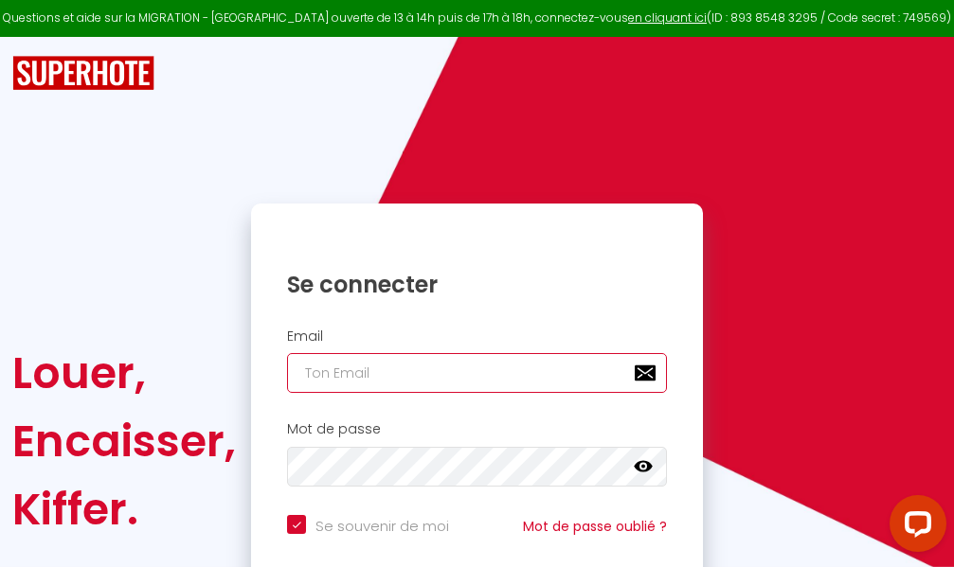
click at [425, 370] on input "email" at bounding box center [477, 373] width 380 height 40
type input "m"
checkbox input "true"
type input "ma"
checkbox input "true"
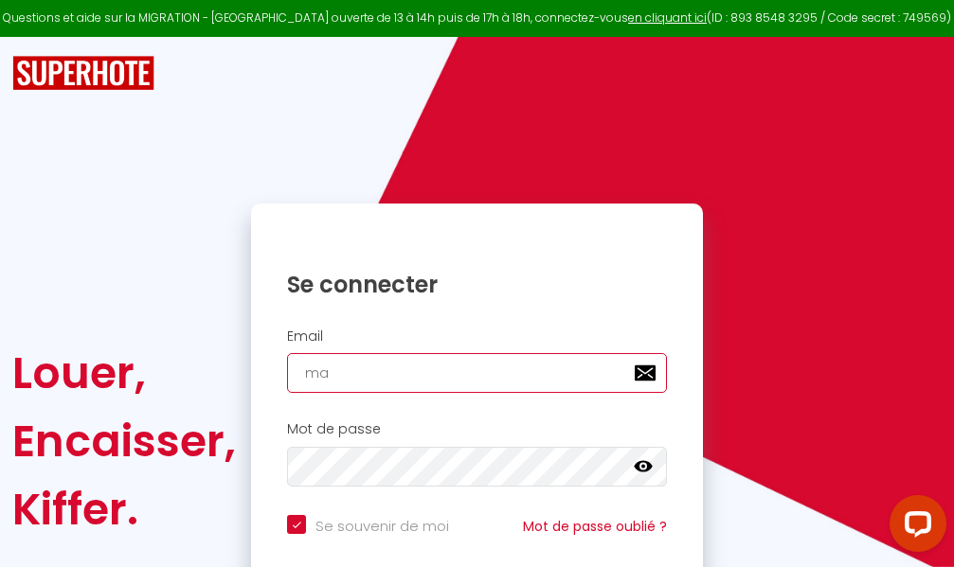
type input "mar"
checkbox input "true"
type input "marc"
checkbox input "true"
type input "marcd"
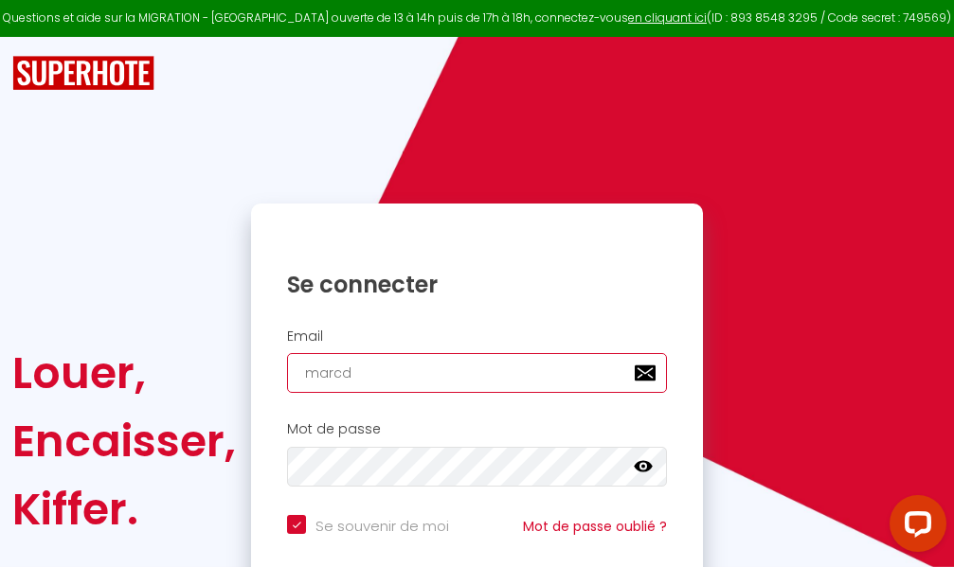
checkbox input "true"
type input "marcdp"
checkbox input "true"
type input "marcdpo"
checkbox input "true"
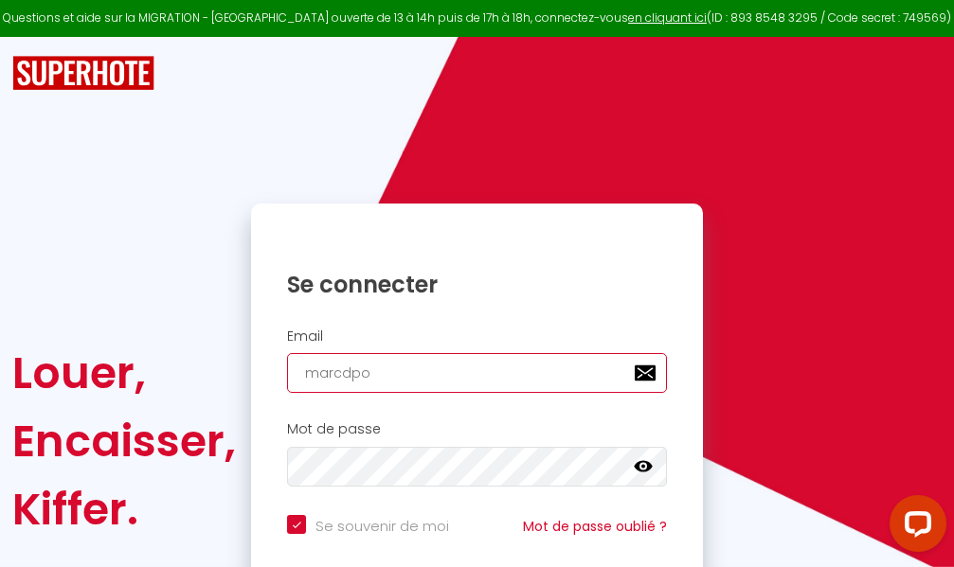
type input "marcdpoz"
checkbox input "true"
type input "marcdpoz."
checkbox input "true"
type input "marcdpoz.l"
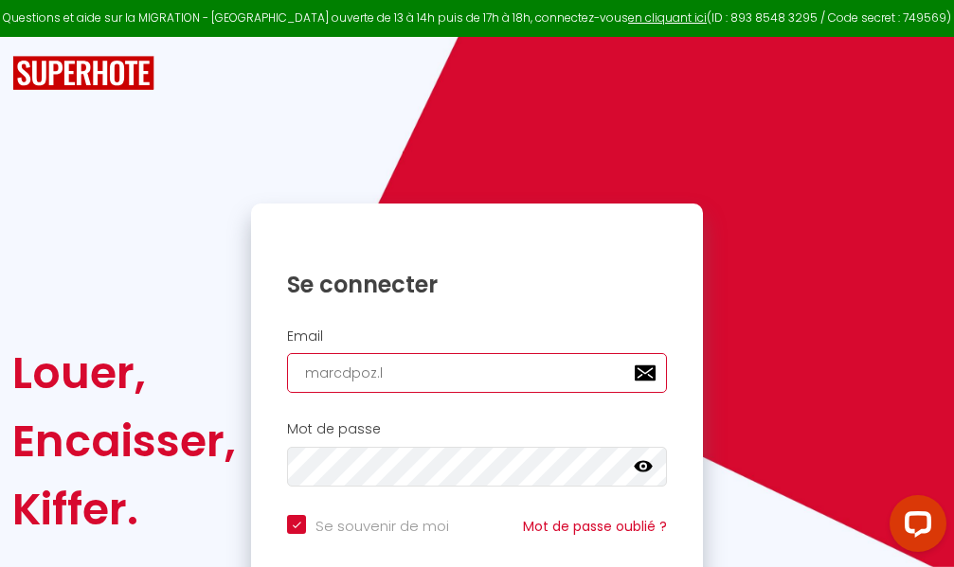
checkbox input "true"
type input "marcdpoz.lo"
checkbox input "true"
type input "marcdpoz.loc"
checkbox input "true"
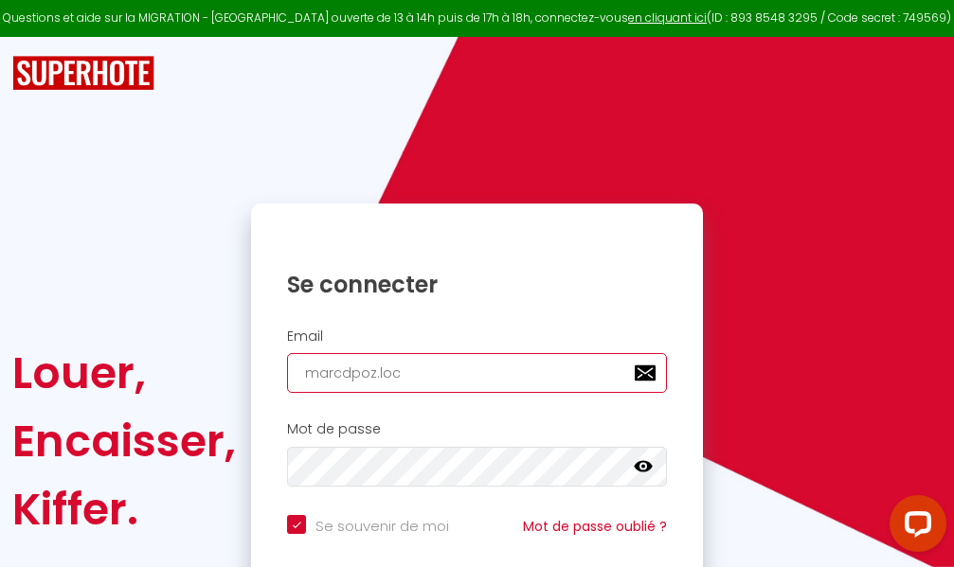
type input "marcdpoz.loca"
checkbox input "true"
type input "marcdpoz.locat"
checkbox input "true"
type input "marcdpoz.locati"
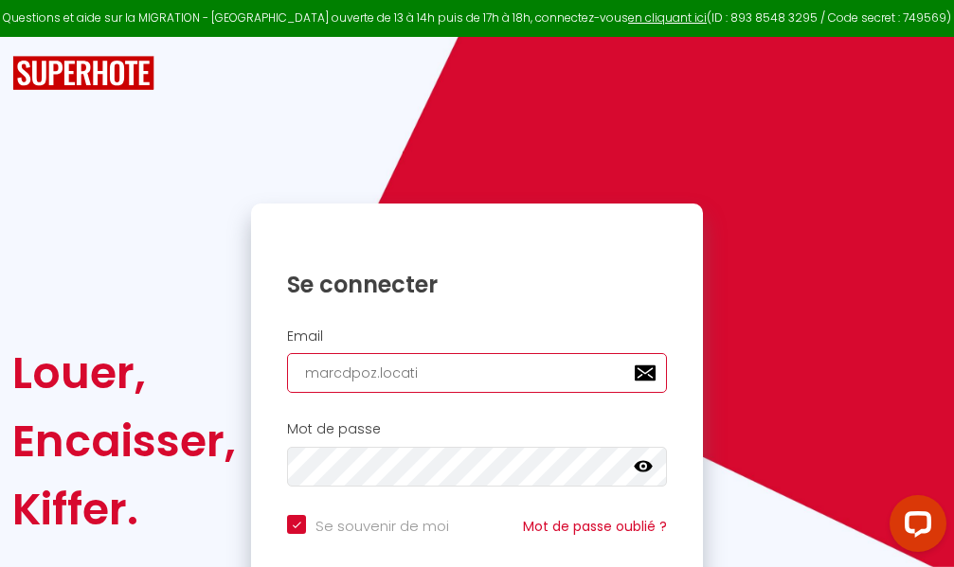
checkbox input "true"
type input "marcdpoz.locatio"
checkbox input "true"
type input "marcdpoz.location"
checkbox input "true"
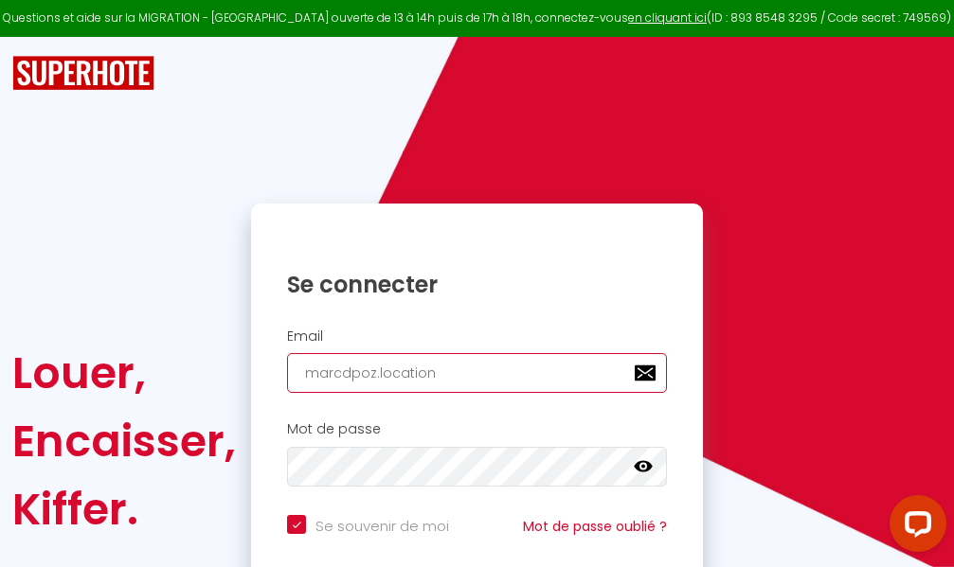
type input "marcdpoz.location@"
checkbox input "true"
type input "marcdpoz.location@g"
checkbox input "true"
type input "marcdpoz.location@gm"
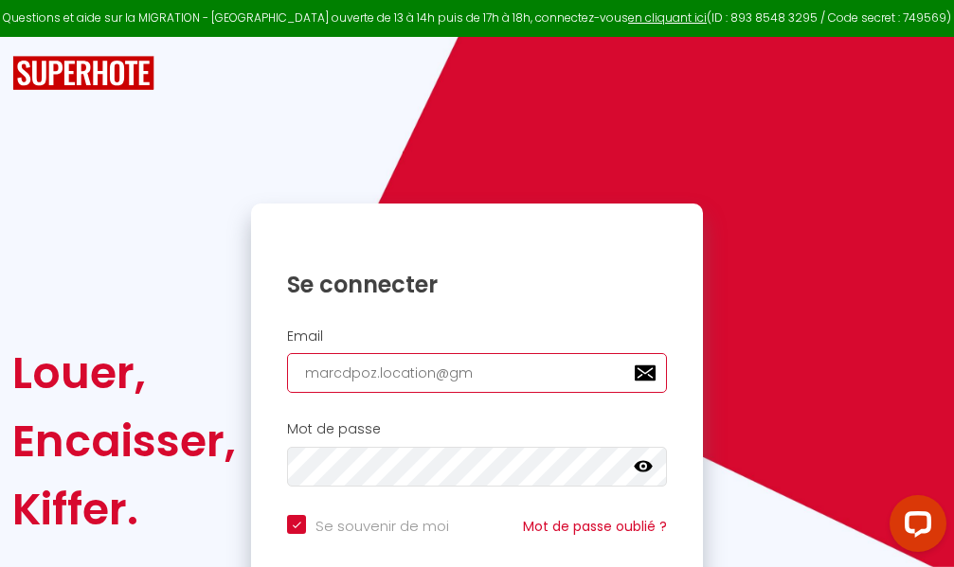
checkbox input "true"
type input "marcdpoz.location@gma"
checkbox input "true"
type input "marcdpoz.location@gmai"
checkbox input "true"
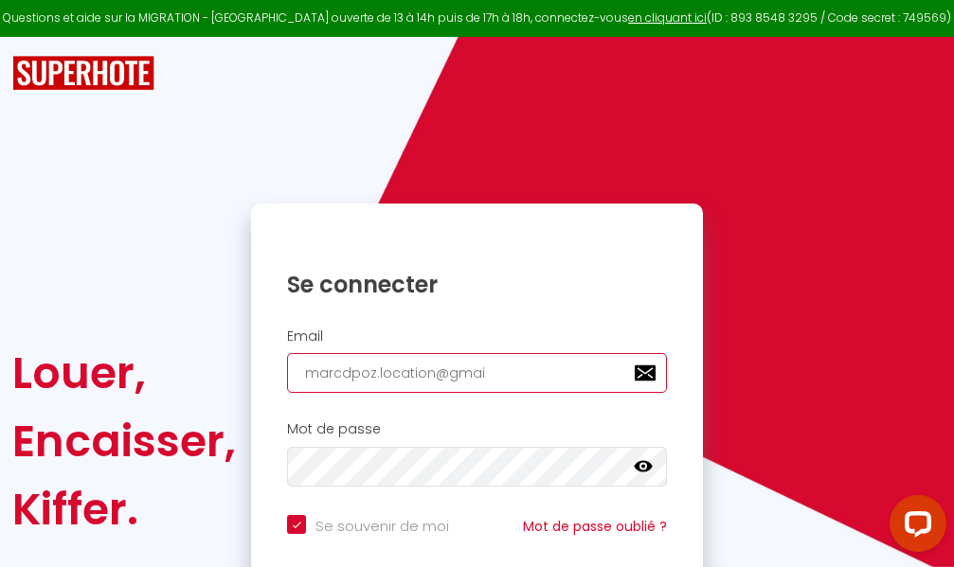
type input "[EMAIL_ADDRESS]"
checkbox input "true"
type input "[EMAIL_ADDRESS]."
checkbox input "true"
type input "marcdpoz.location@gmail.c"
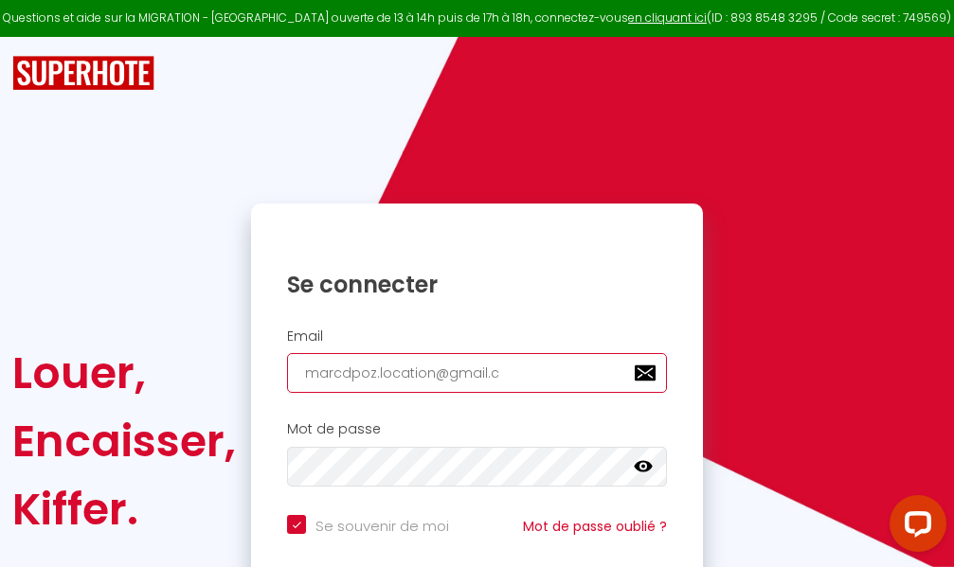
checkbox input "true"
type input "[EMAIL_ADDRESS][DOMAIN_NAME]"
checkbox input "true"
type input "[EMAIL_ADDRESS][DOMAIN_NAME]"
checkbox input "true"
